Goal: Obtain resource: Download file/media

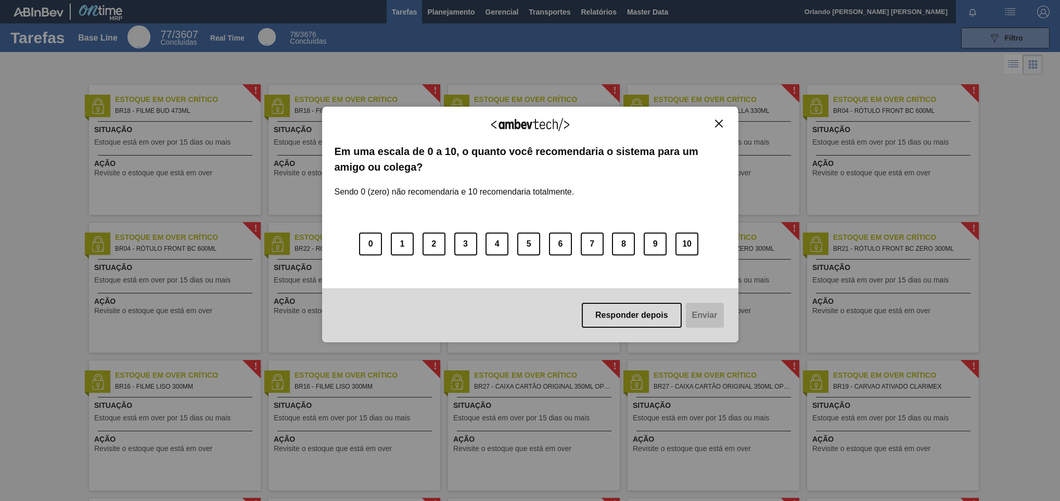
click at [721, 126] on img "Close" at bounding box center [719, 124] width 8 height 8
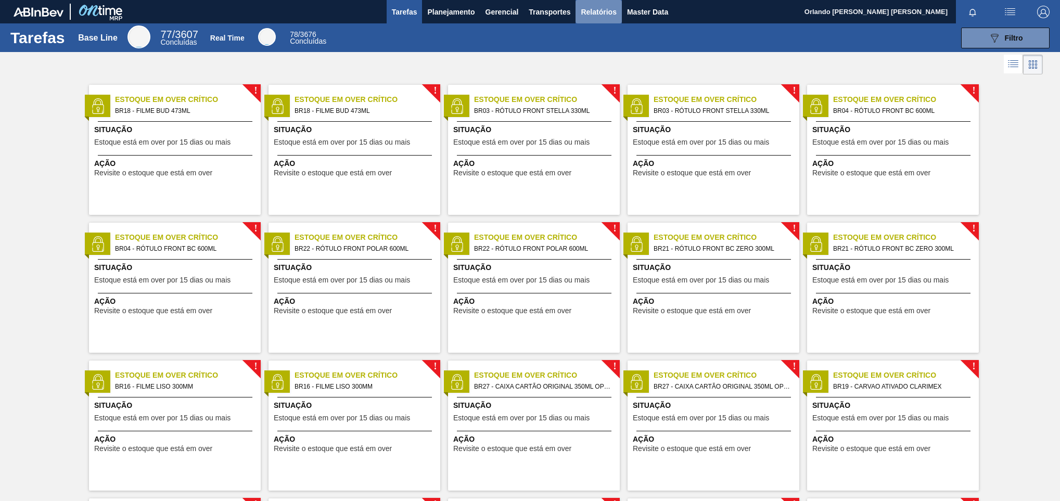
click at [591, 10] on span "Relatórios" at bounding box center [598, 12] width 35 height 12
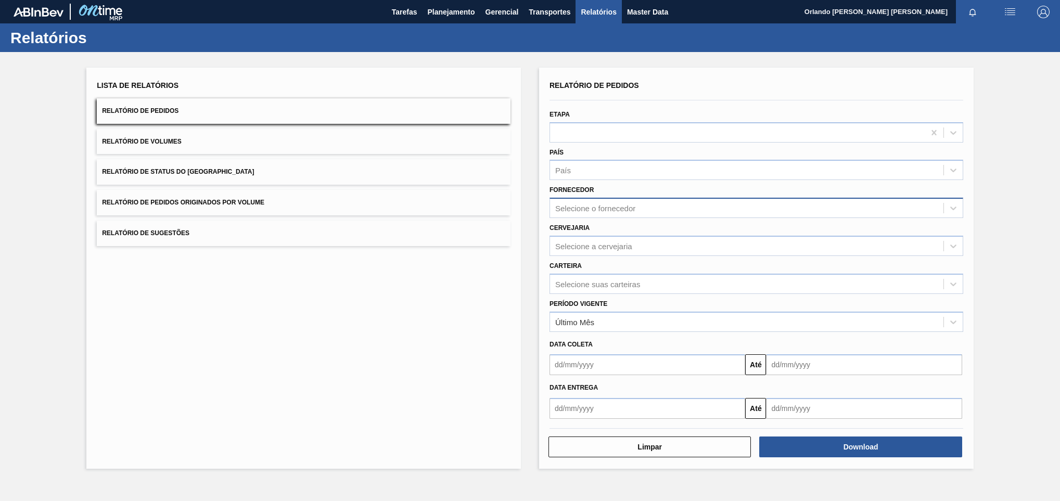
paste input "322534"
type input "322534"
click at [662, 211] on div "Selecione o fornecedor 322534" at bounding box center [746, 208] width 393 height 15
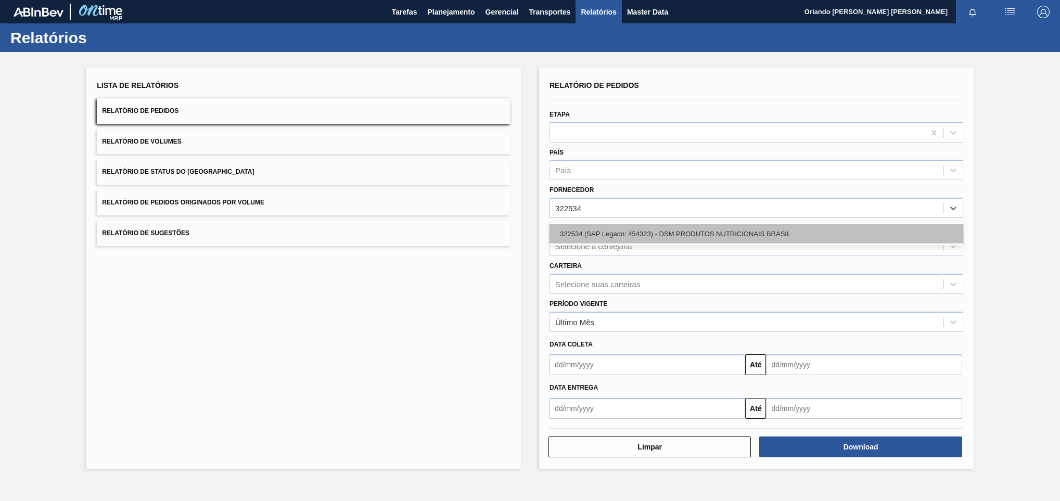
click at [664, 236] on div "322534 (SAP Legado: 454323) - DSM PRODUTOS NUTRICIONAIS BRASIL" at bounding box center [757, 233] width 414 height 19
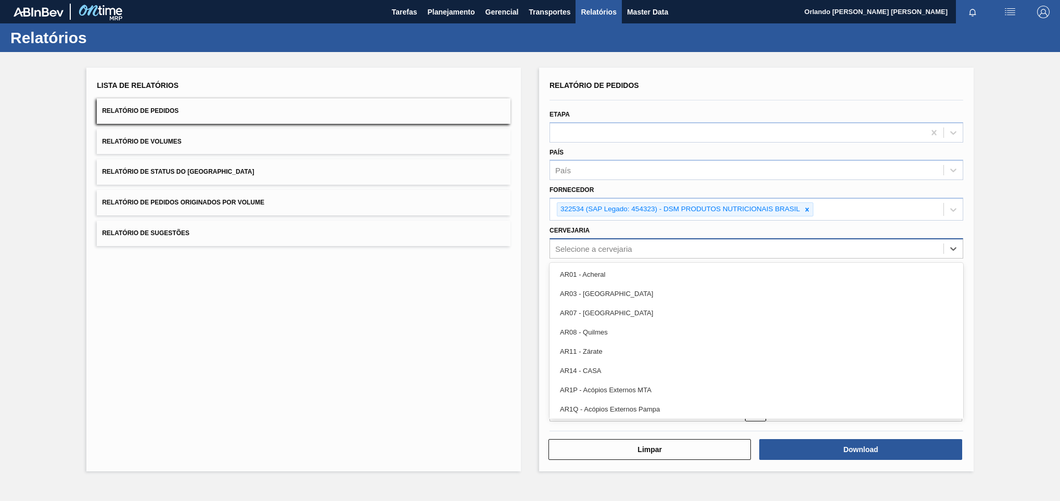
click at [595, 252] on div "Selecione a cervejaria" at bounding box center [593, 248] width 77 height 9
type input "BR13"
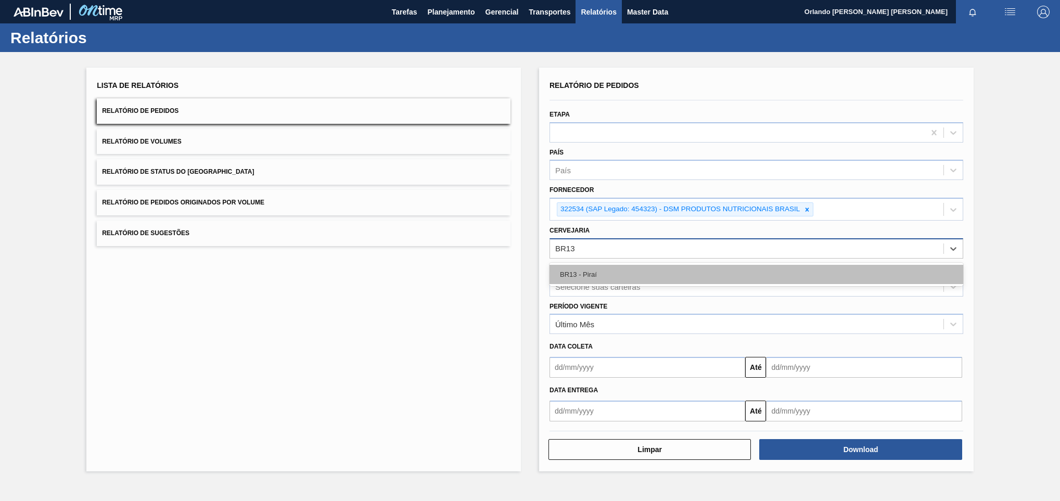
click at [571, 274] on div "BR13 - Piraí" at bounding box center [757, 274] width 414 height 19
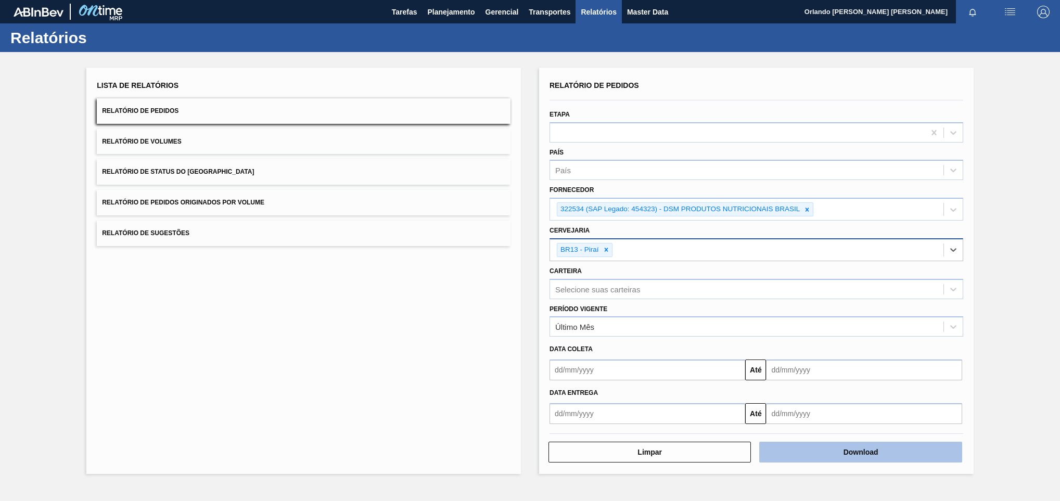
click at [821, 453] on button "Download" at bounding box center [860, 452] width 202 height 21
